Goal: Task Accomplishment & Management: Manage account settings

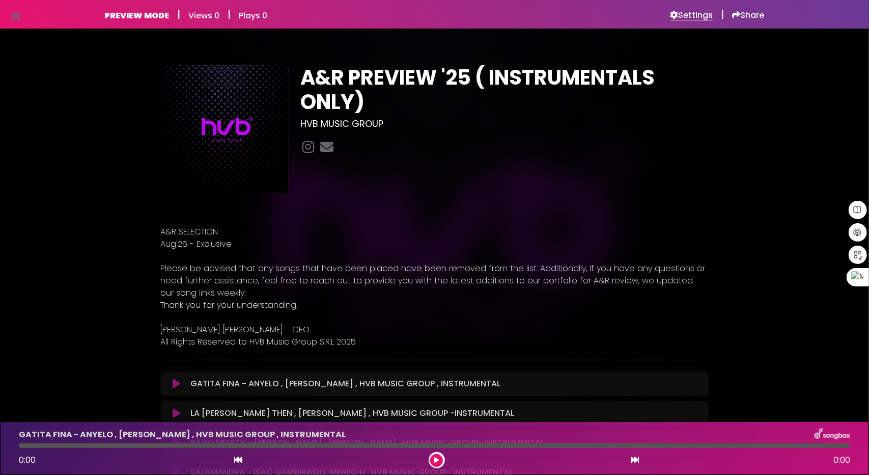
click at [705, 14] on h6 "Settings" at bounding box center [692, 15] width 43 height 10
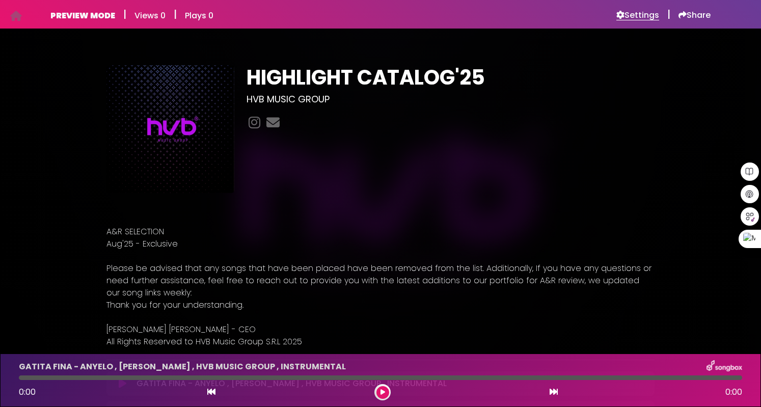
click at [648, 14] on h6 "Settings" at bounding box center [637, 15] width 43 height 10
